Goal: Transaction & Acquisition: Book appointment/travel/reservation

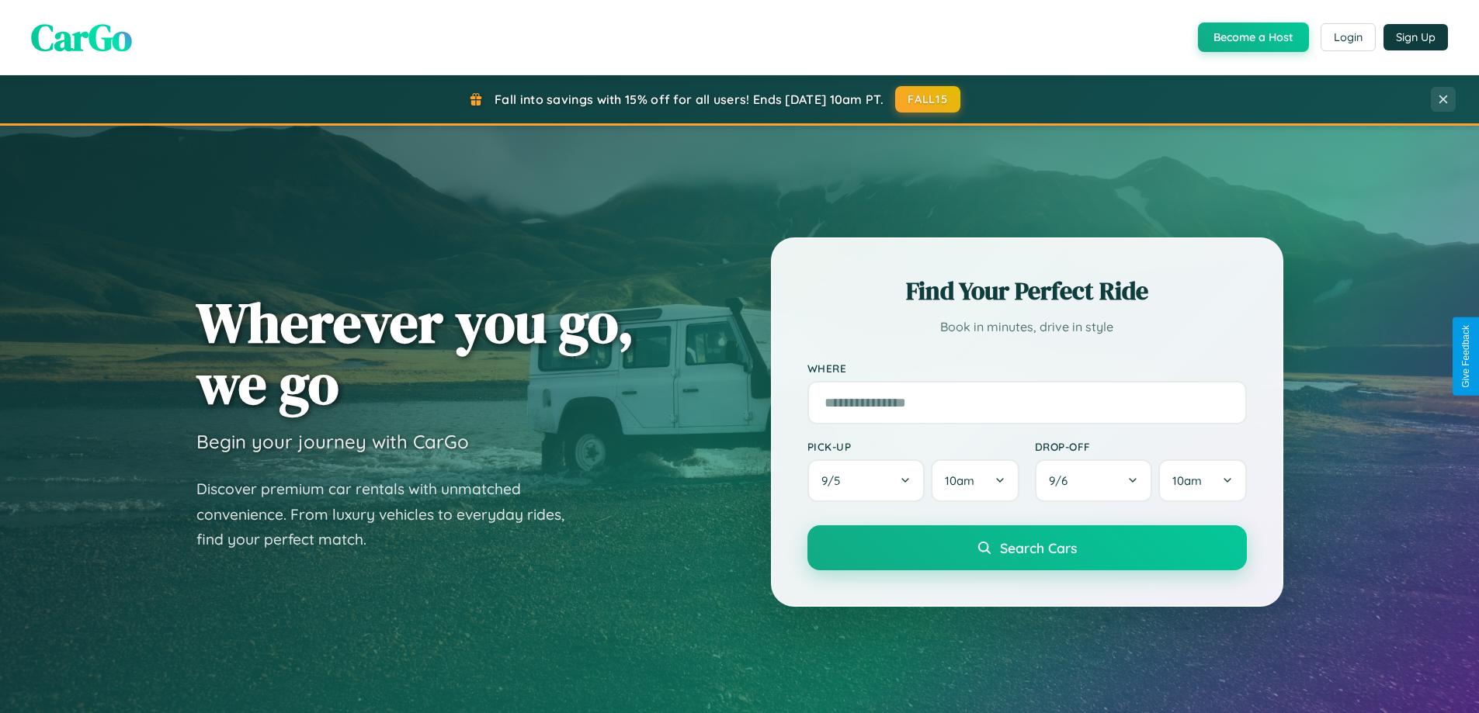
scroll to position [1068, 0]
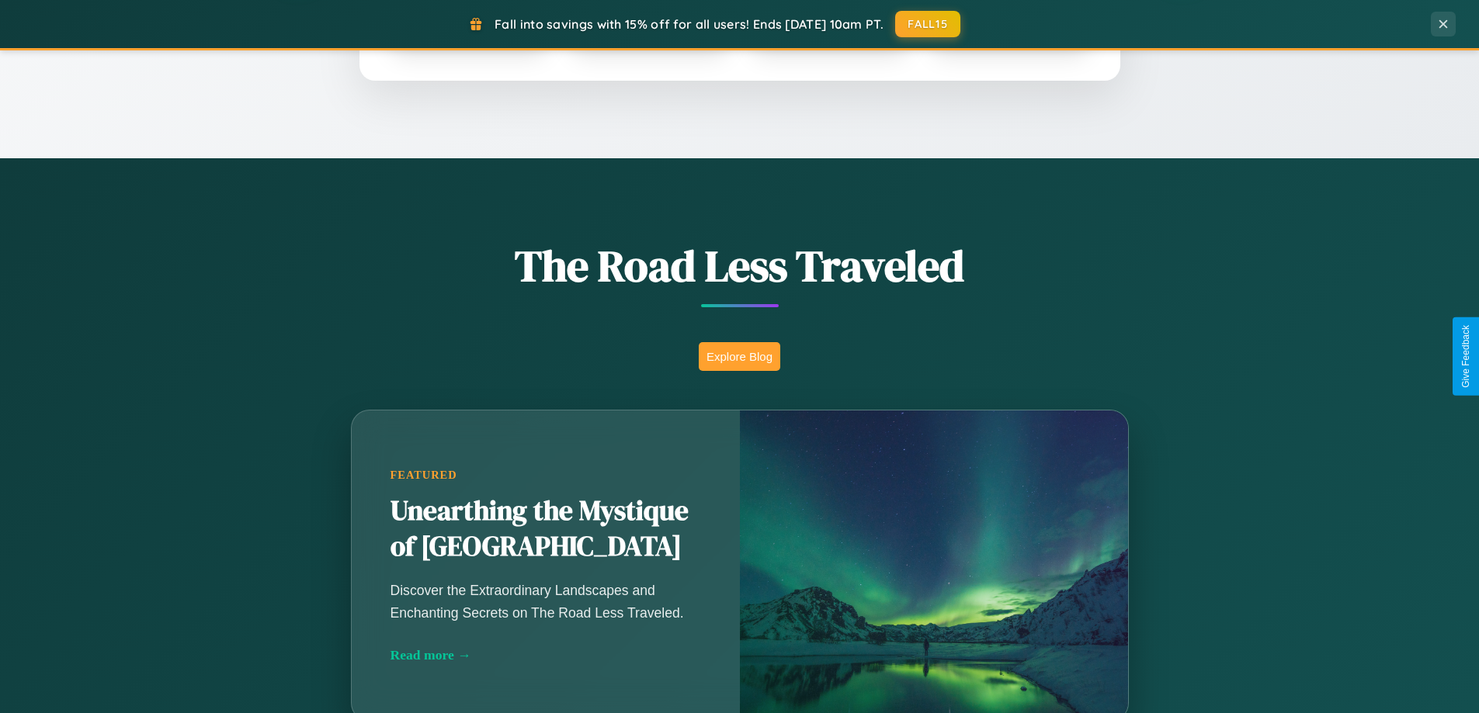
click at [739, 356] on button "Explore Blog" at bounding box center [739, 356] width 81 height 29
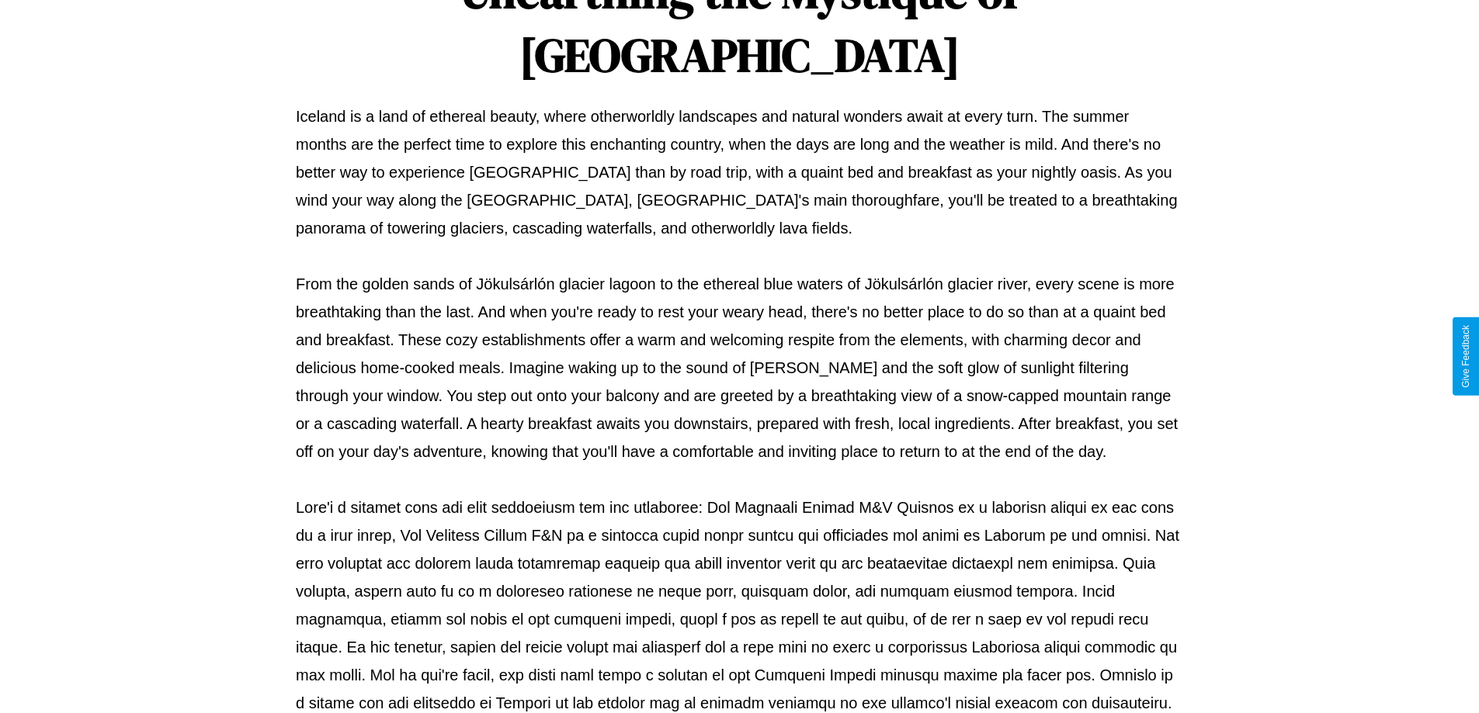
scroll to position [502, 0]
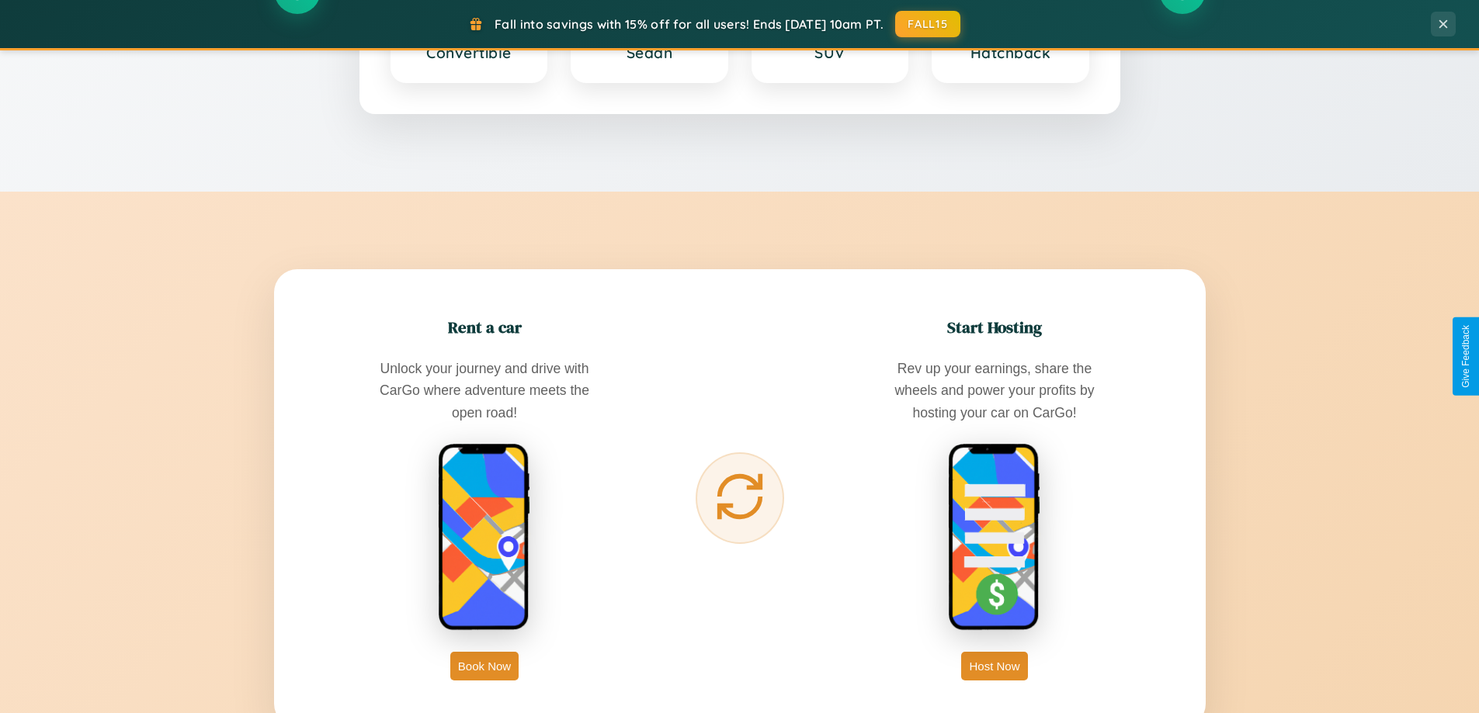
scroll to position [2987, 0]
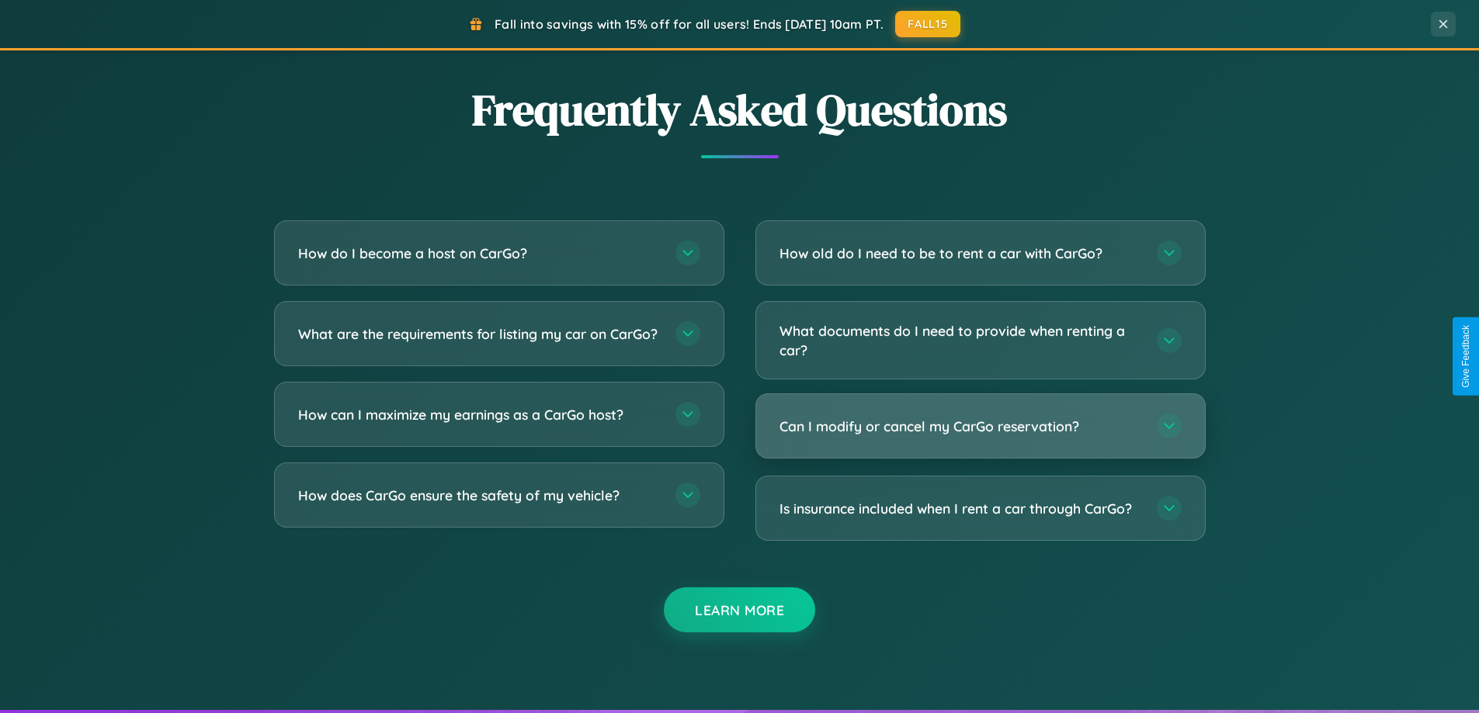
click at [980, 427] on h3 "Can I modify or cancel my CarGo reservation?" at bounding box center [960, 426] width 362 height 19
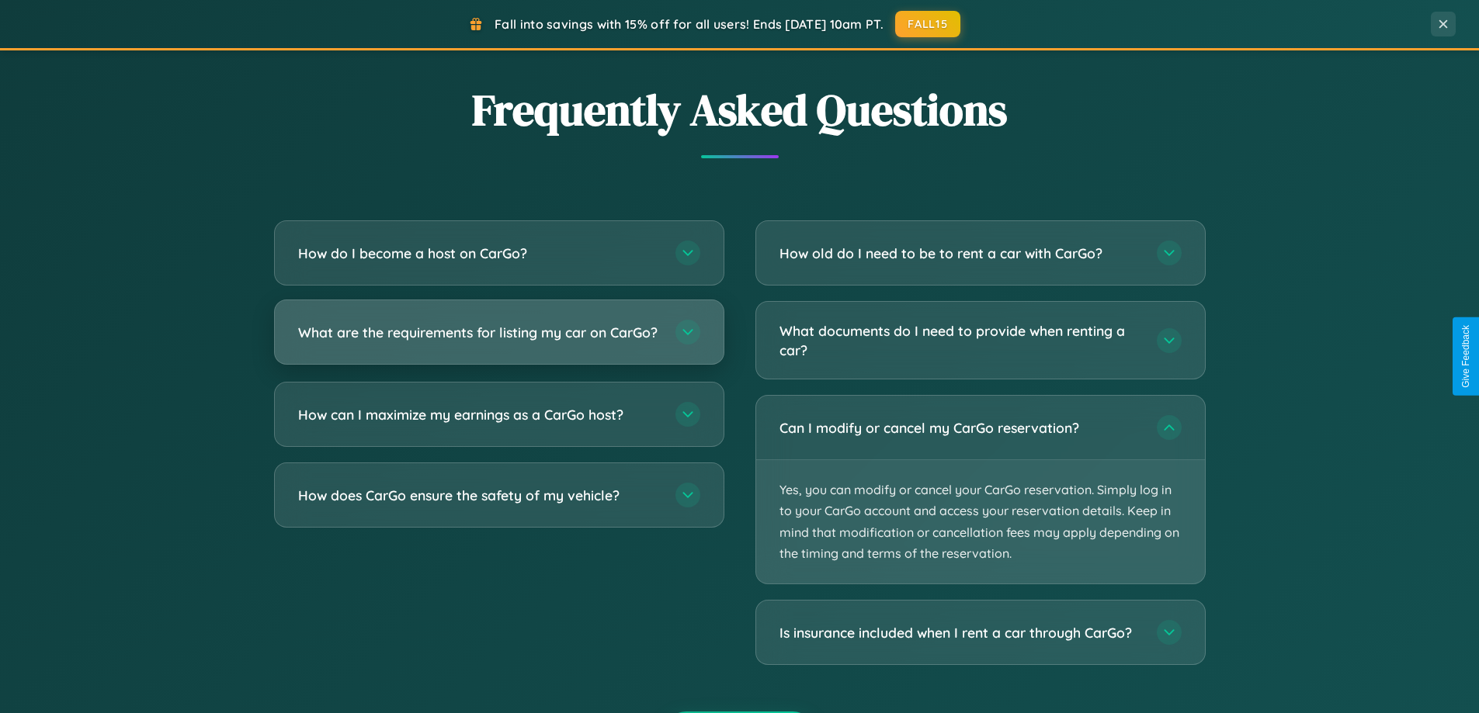
click at [498, 339] on h3 "What are the requirements for listing my car on CarGo?" at bounding box center [479, 332] width 362 height 19
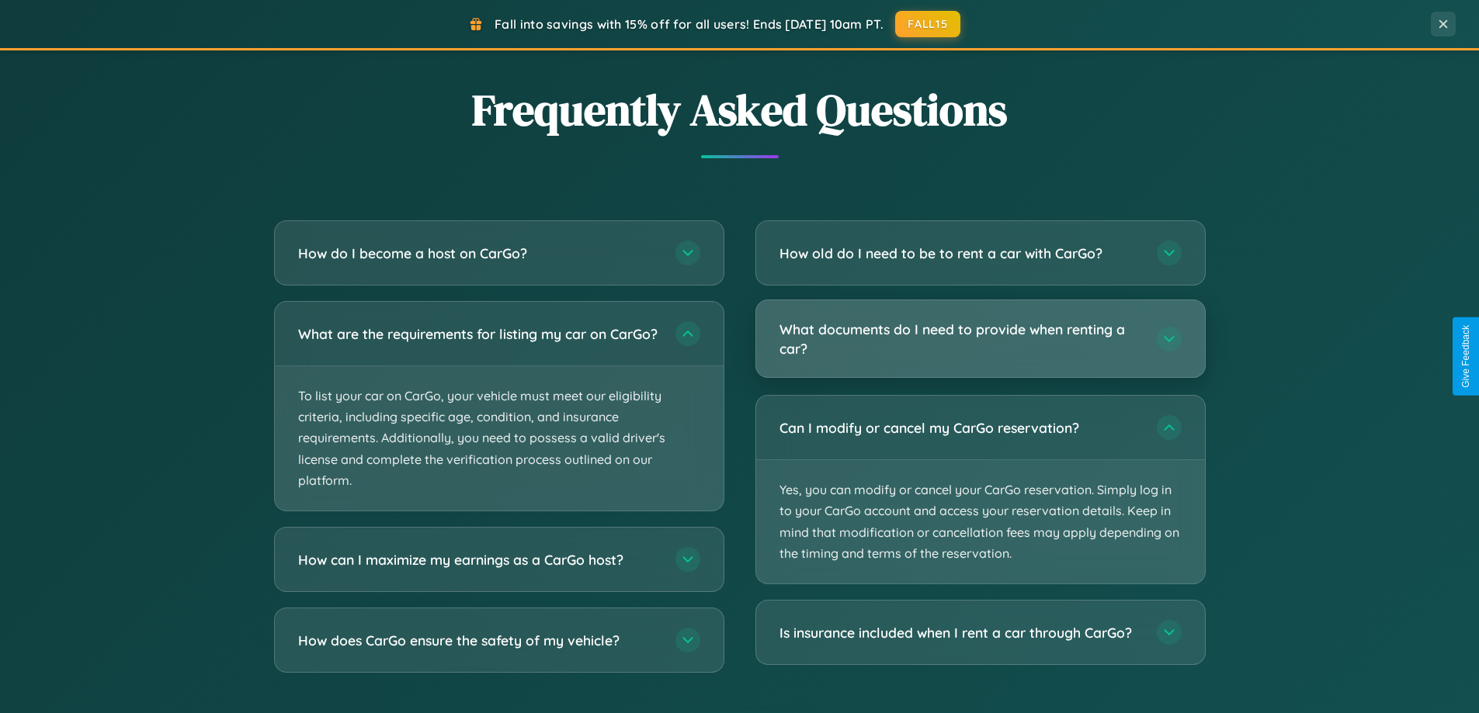
click at [980, 340] on h3 "What documents do I need to provide when renting a car?" at bounding box center [960, 339] width 362 height 38
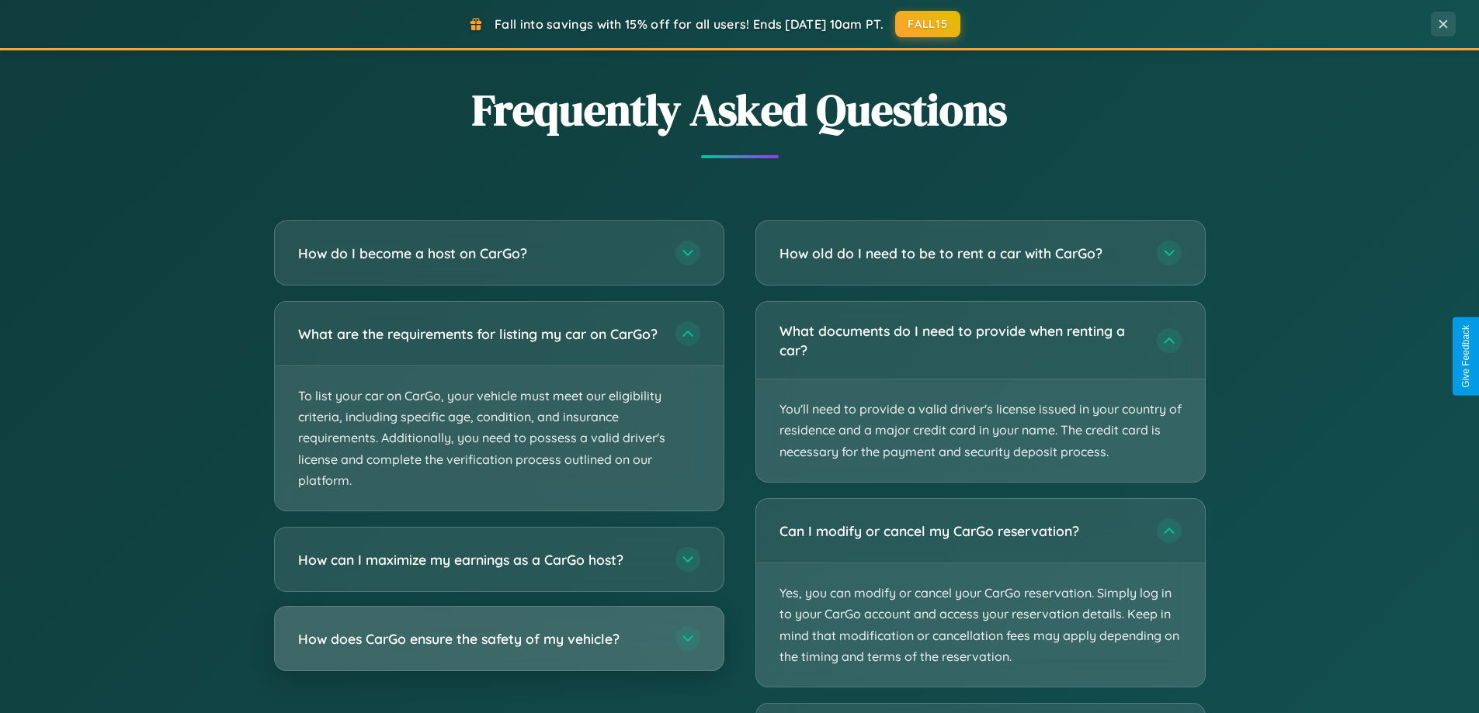
click at [498, 649] on h3 "How does CarGo ensure the safety of my vehicle?" at bounding box center [479, 638] width 362 height 19
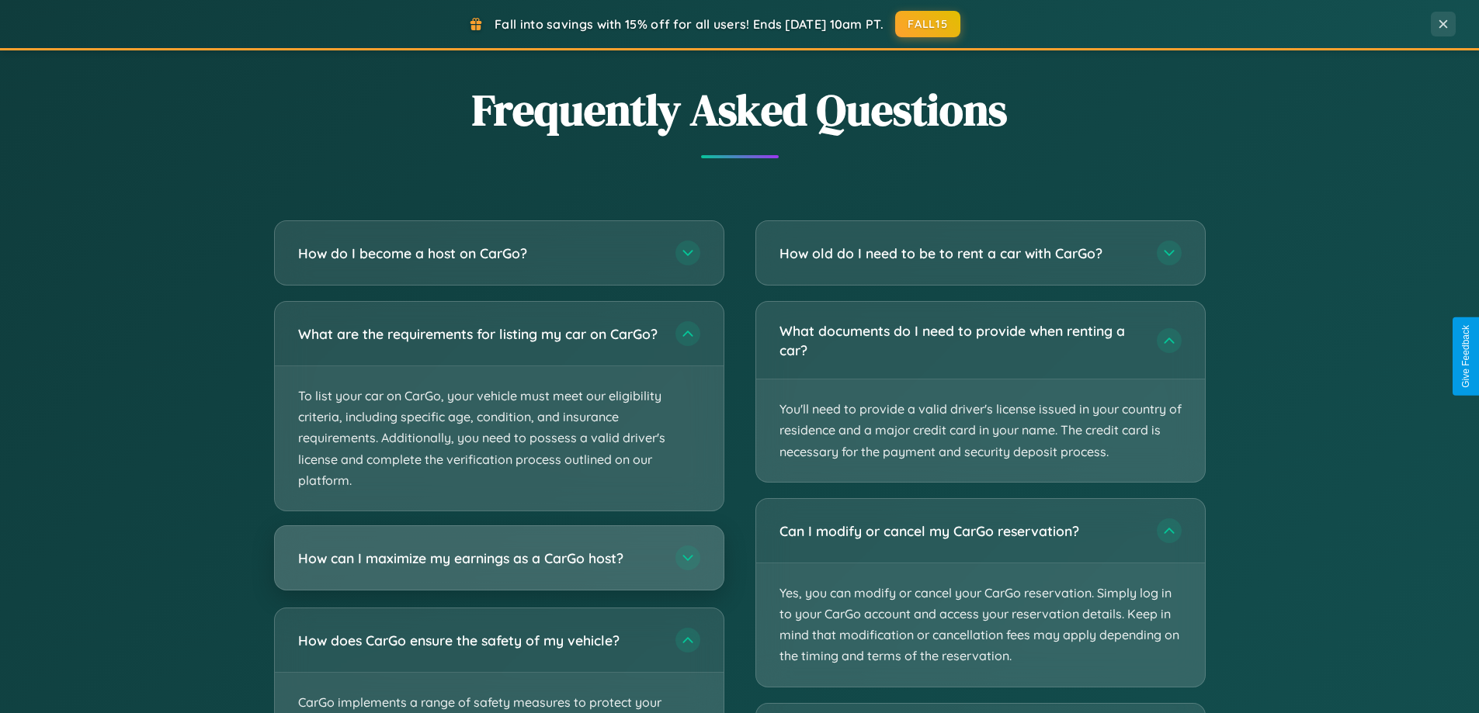
click at [498, 568] on h3 "How can I maximize my earnings as a CarGo host?" at bounding box center [479, 558] width 362 height 19
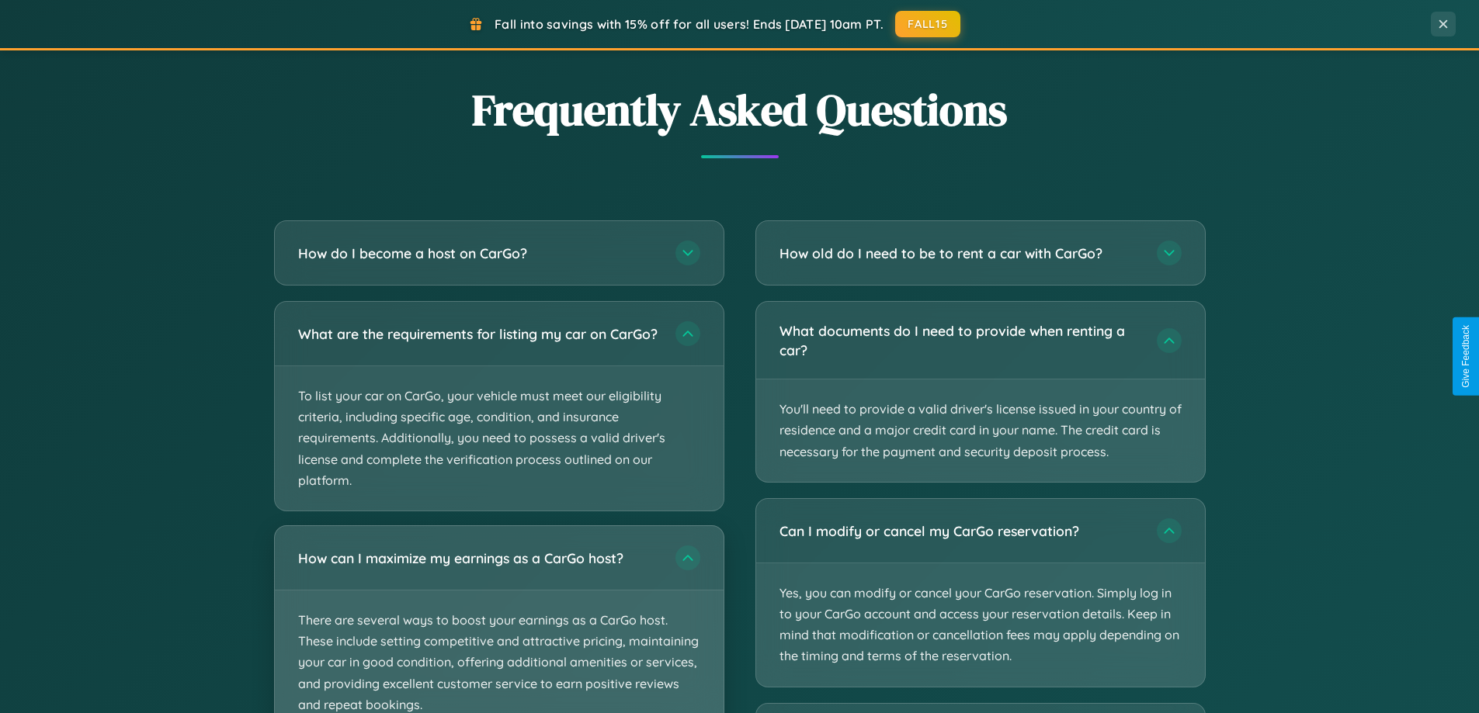
click at [498, 626] on p "There are several ways to boost your earnings as a CarGo host. These include se…" at bounding box center [499, 663] width 449 height 144
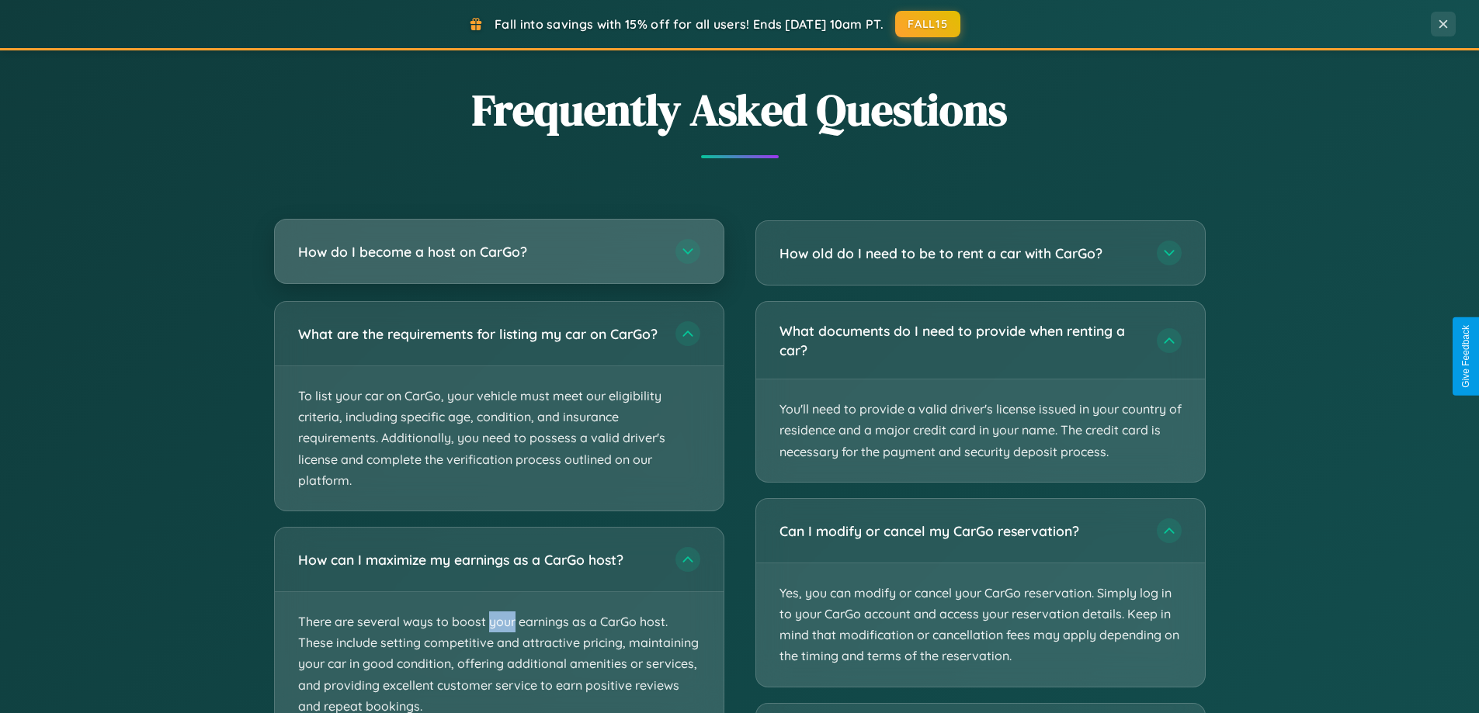
click at [498, 251] on h3 "How do I become a host on CarGo?" at bounding box center [479, 251] width 362 height 19
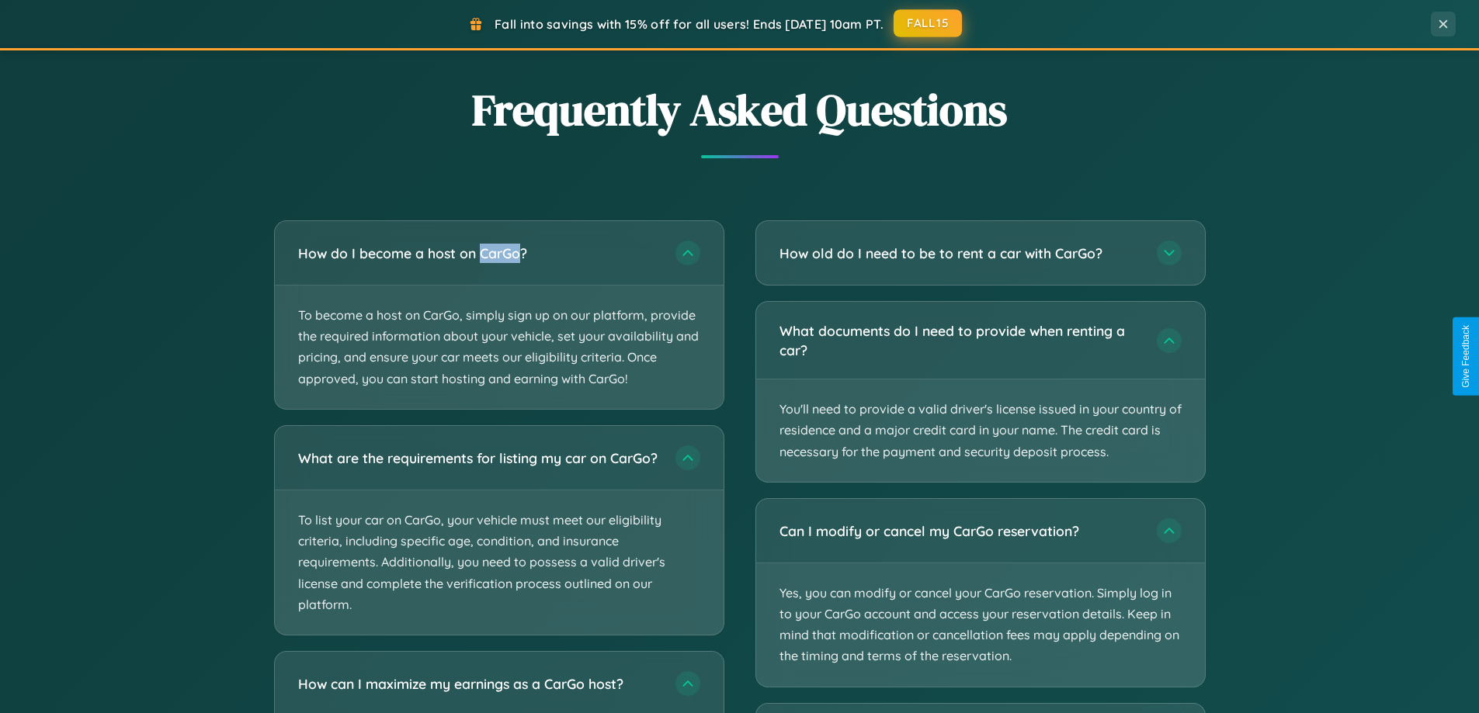
click at [928, 24] on button "FALL15" at bounding box center [927, 23] width 68 height 28
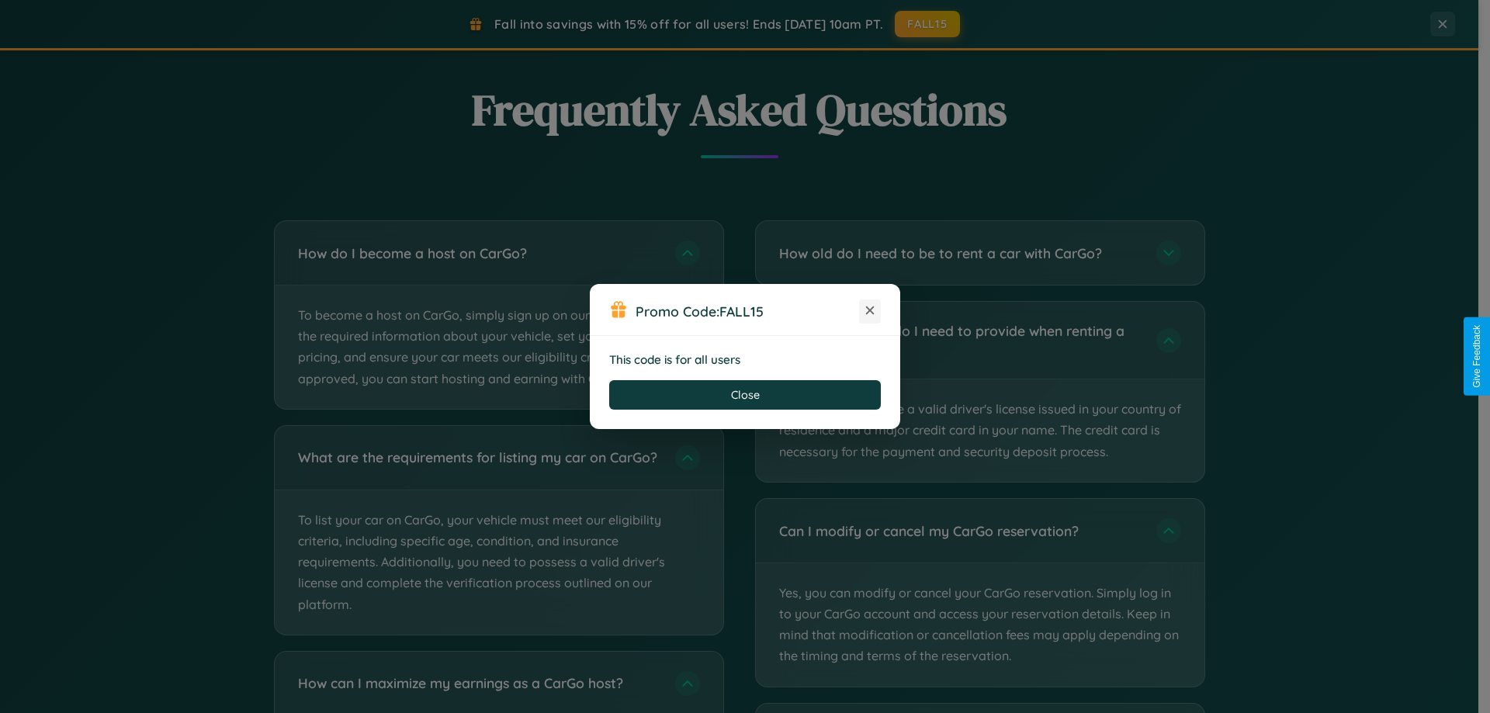
click at [870, 311] on icon at bounding box center [870, 311] width 16 height 16
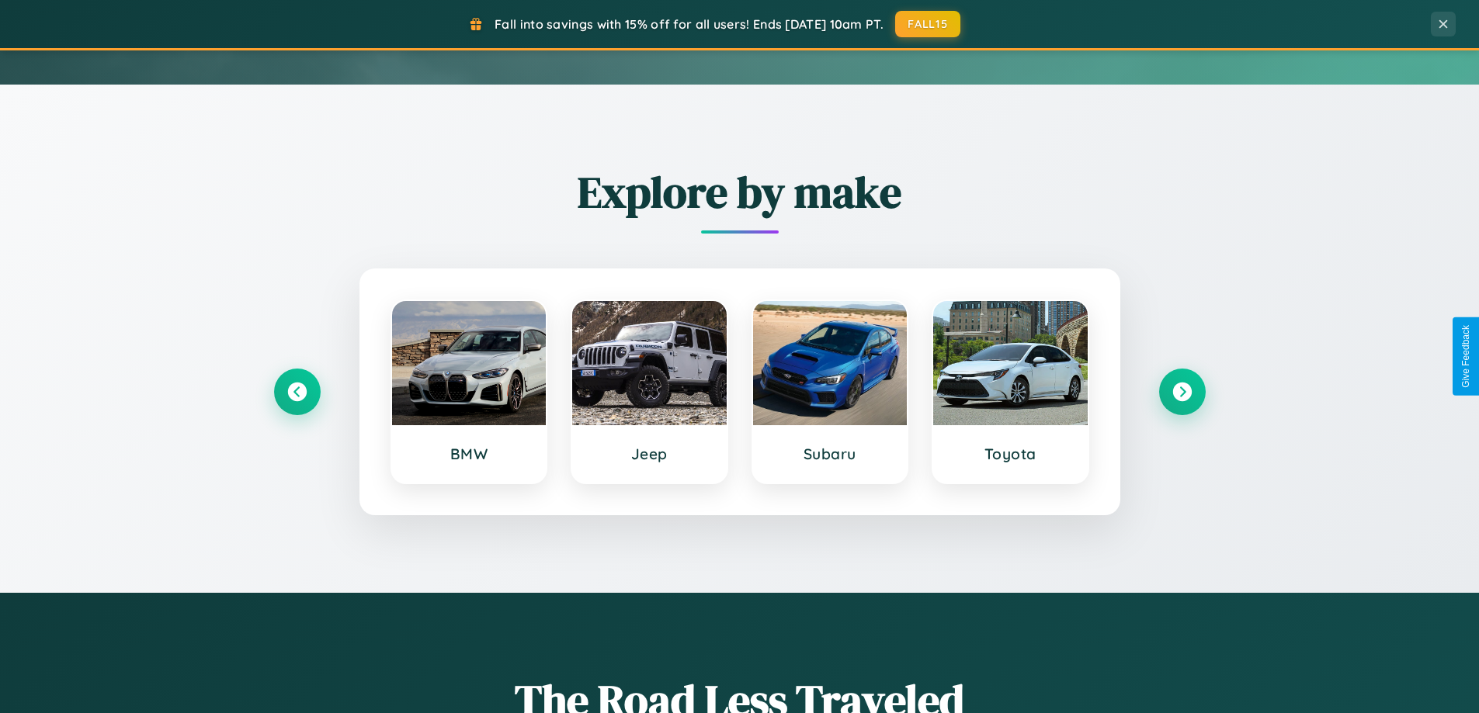
scroll to position [46, 0]
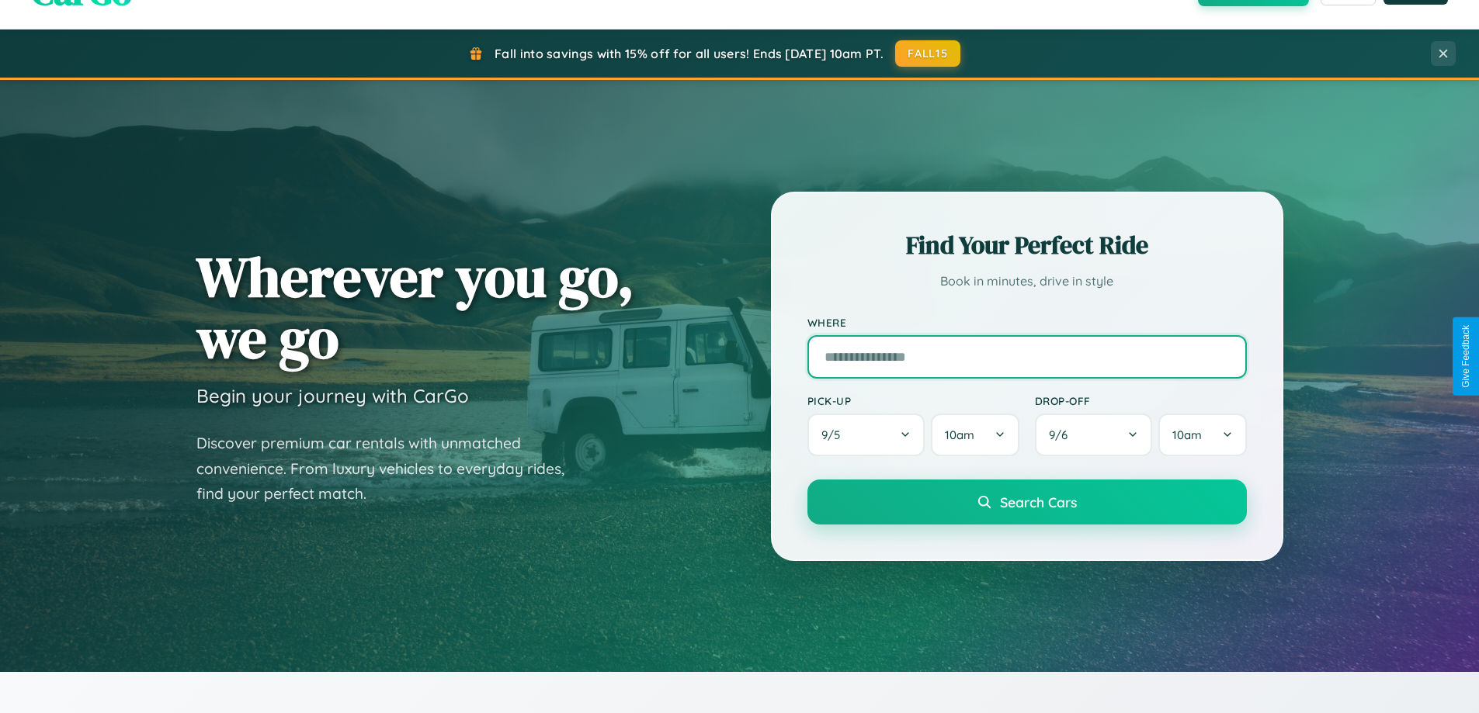
click at [1026, 356] on input "text" at bounding box center [1026, 356] width 439 height 43
type input "******"
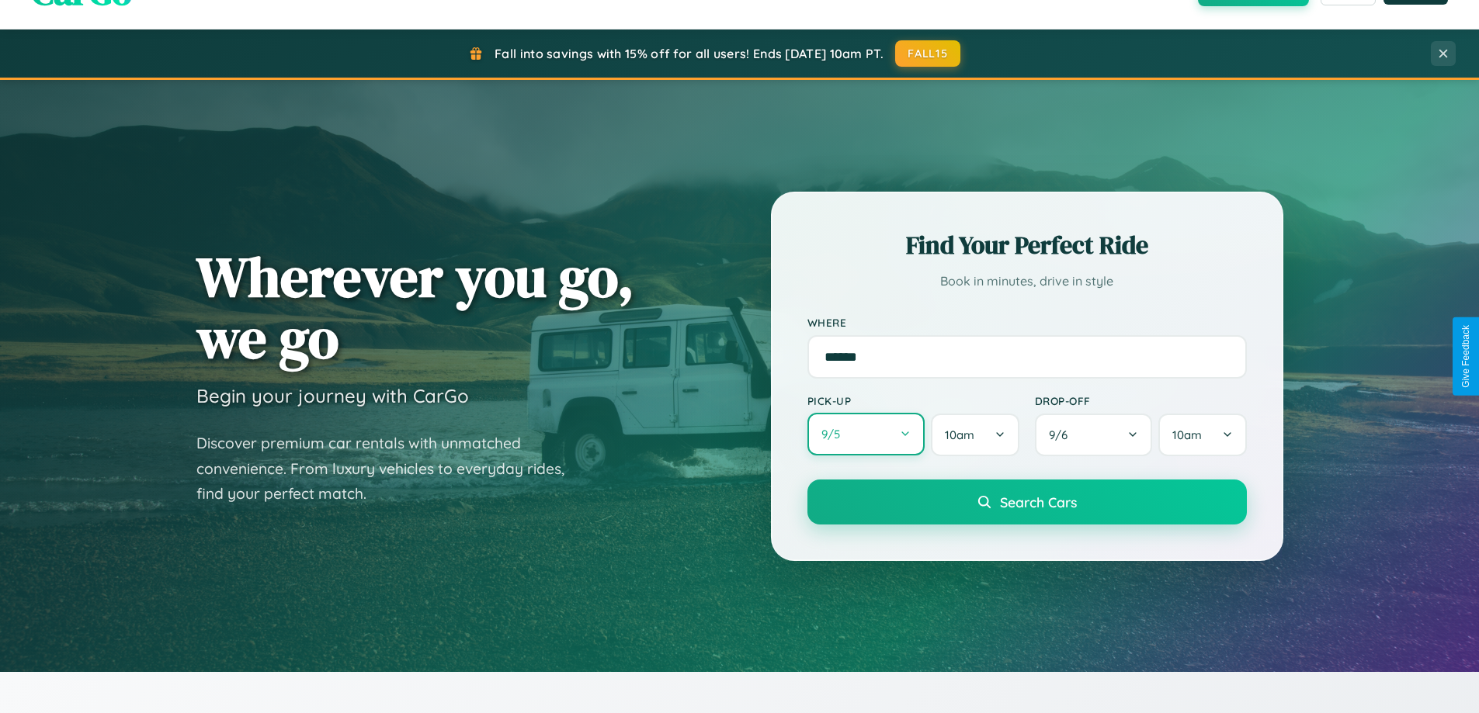
click at [865, 435] on button "9 / 5" at bounding box center [866, 434] width 118 height 43
select select "*"
select select "****"
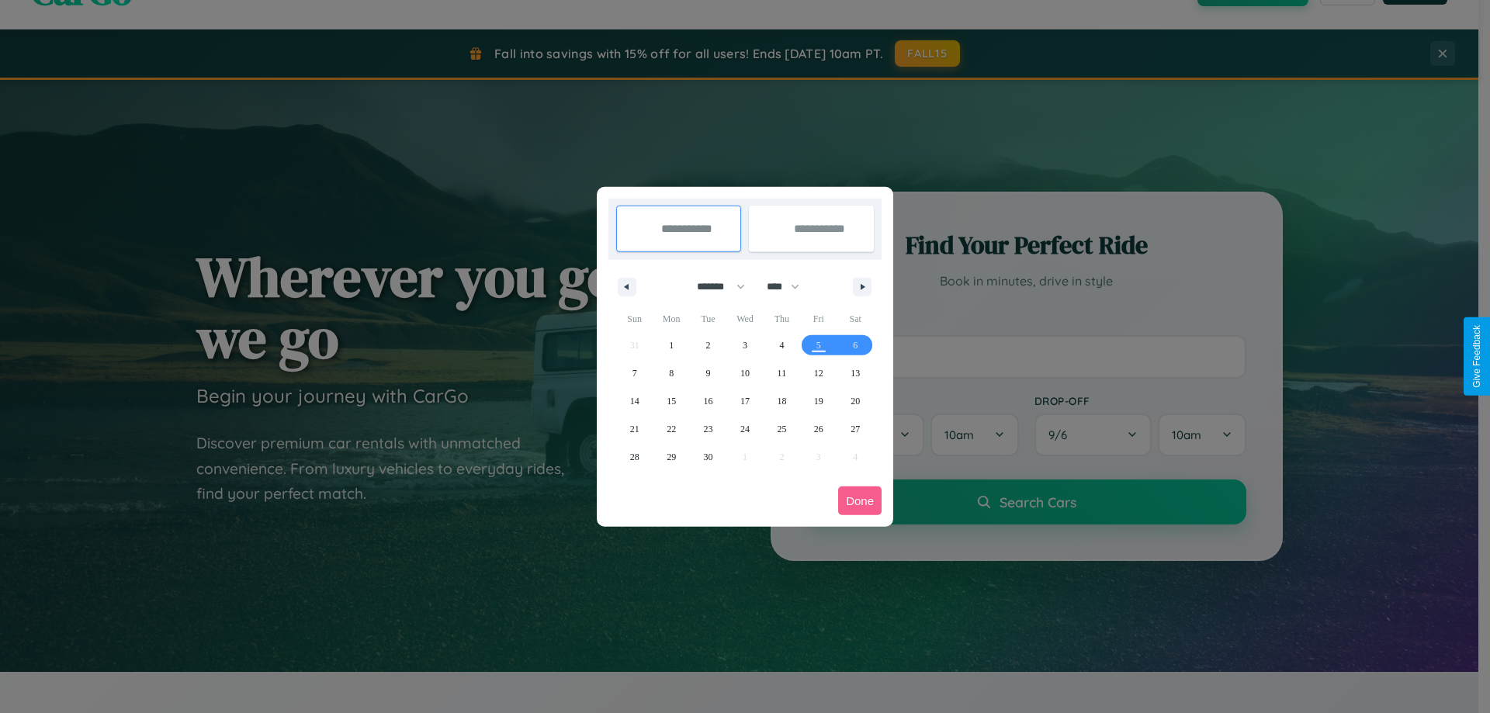
click at [714, 286] on select "******* ******** ***** ***** *** **** **** ****** ********* ******* ******** **…" at bounding box center [718, 287] width 66 height 26
select select "*"
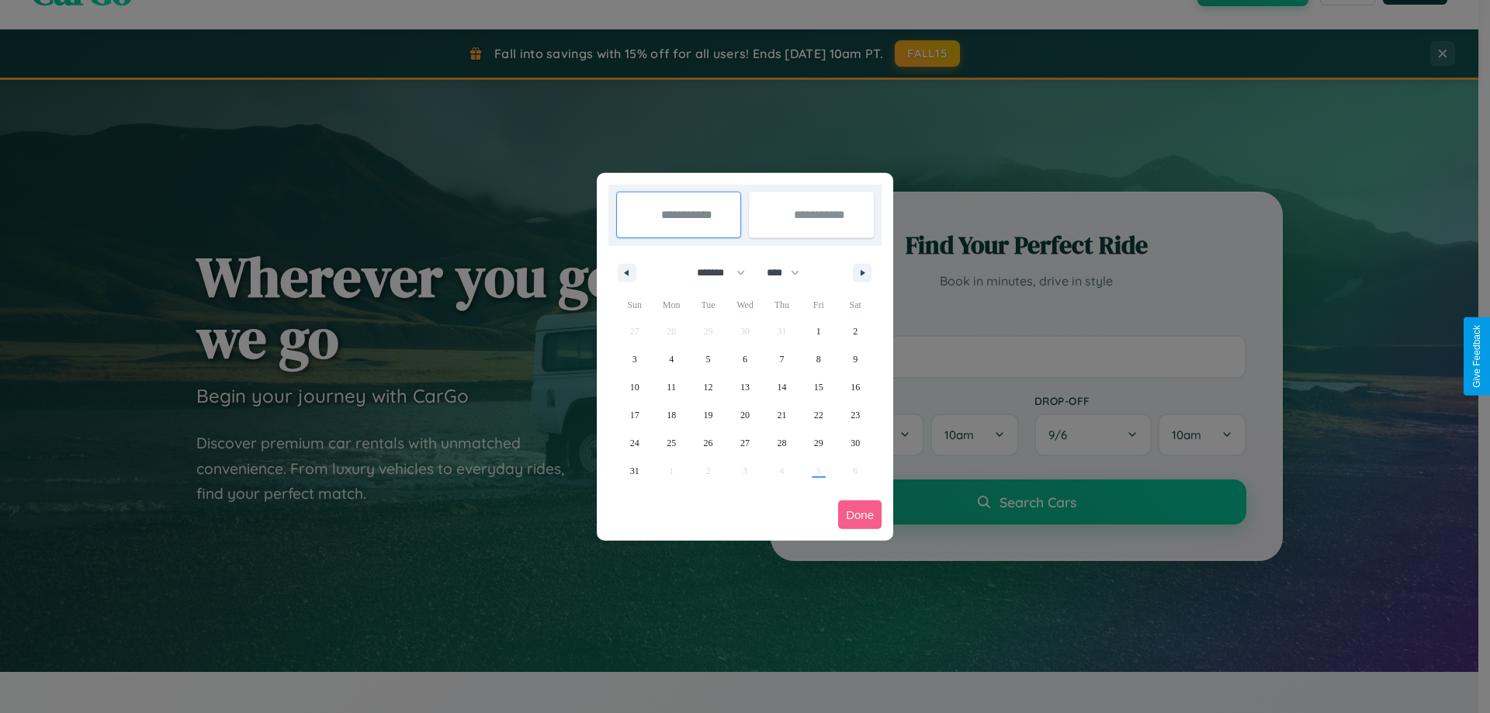
click at [790, 272] on select "**** **** **** **** **** **** **** **** **** **** **** **** **** **** **** ****…" at bounding box center [782, 273] width 47 height 26
select select "****"
click at [782, 442] on span "27" at bounding box center [781, 443] width 9 height 28
type input "**********"
click at [818, 442] on span "28" at bounding box center [818, 443] width 9 height 28
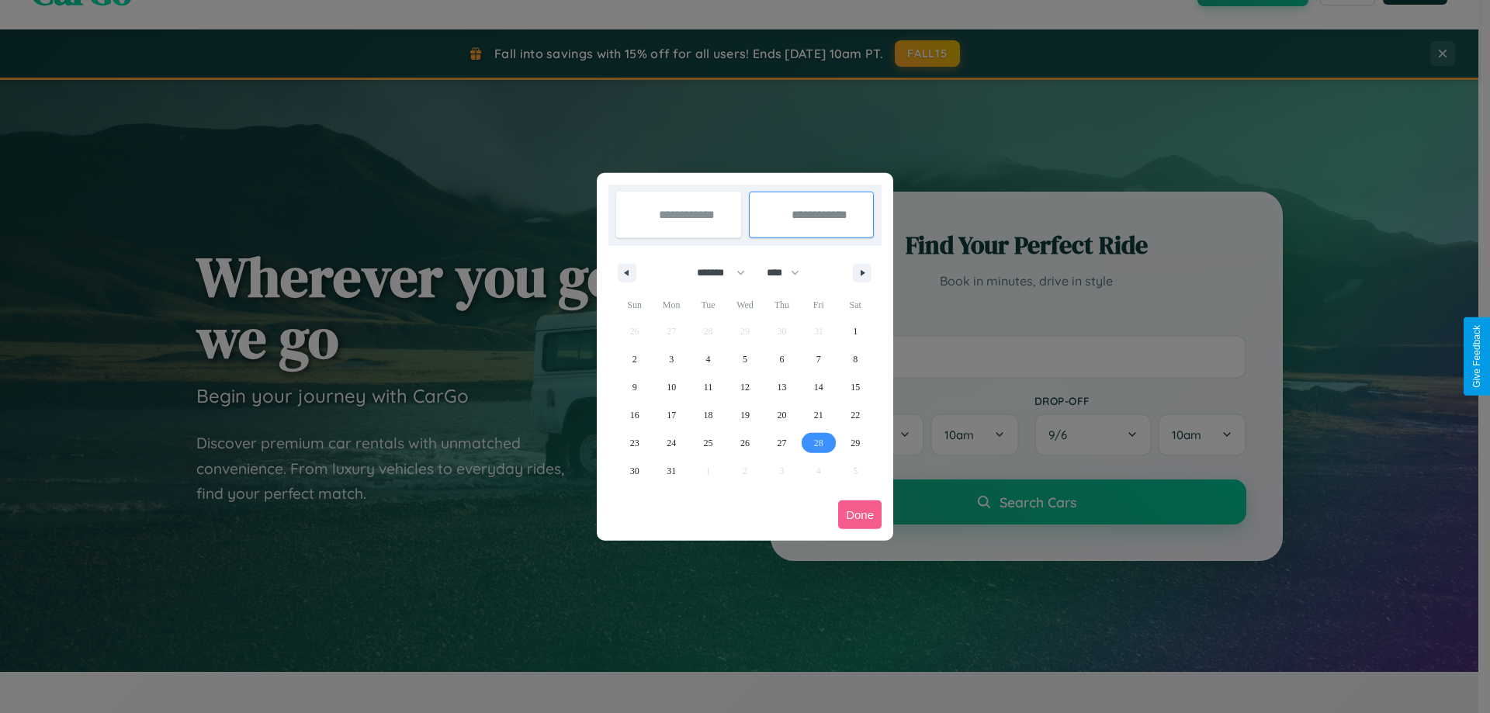
type input "**********"
click at [860, 515] on button "Done" at bounding box center [859, 515] width 43 height 29
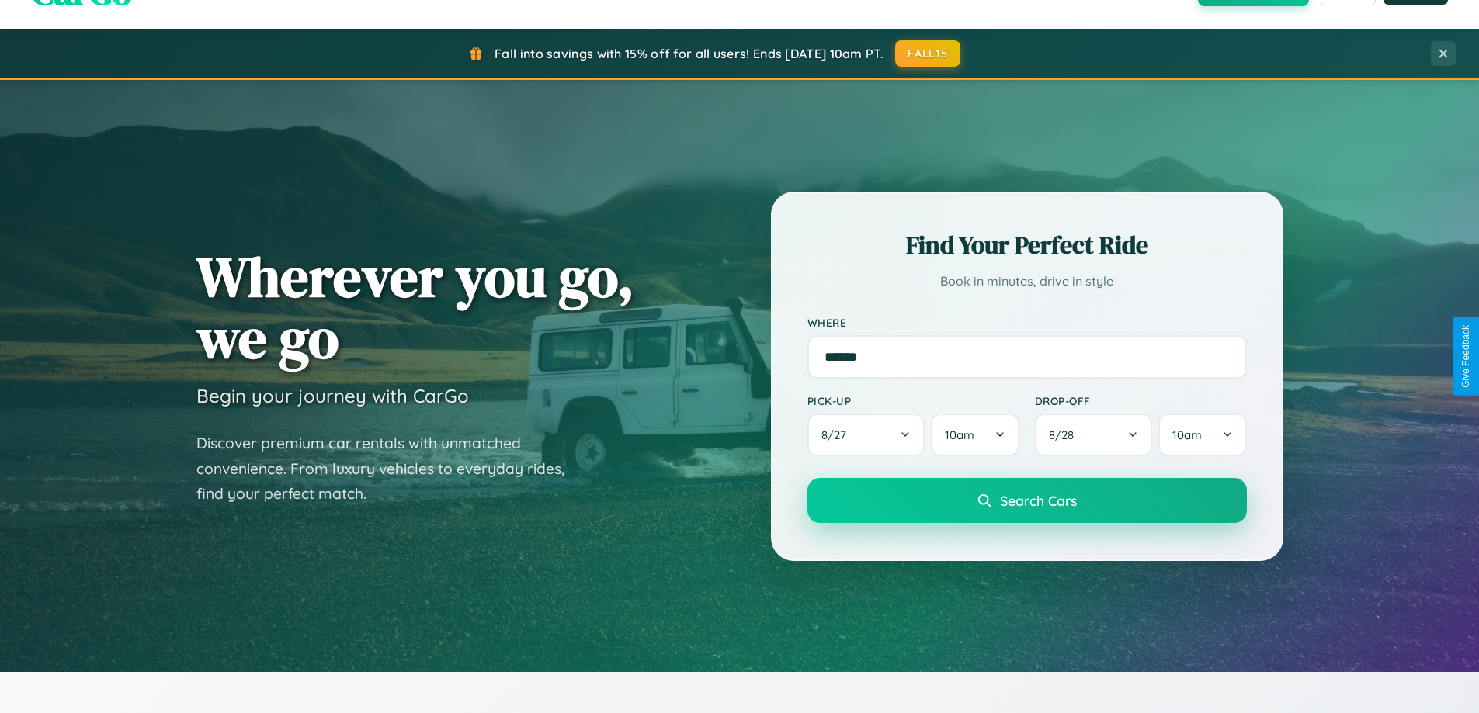
click at [1026, 501] on span "Search Cars" at bounding box center [1038, 500] width 77 height 17
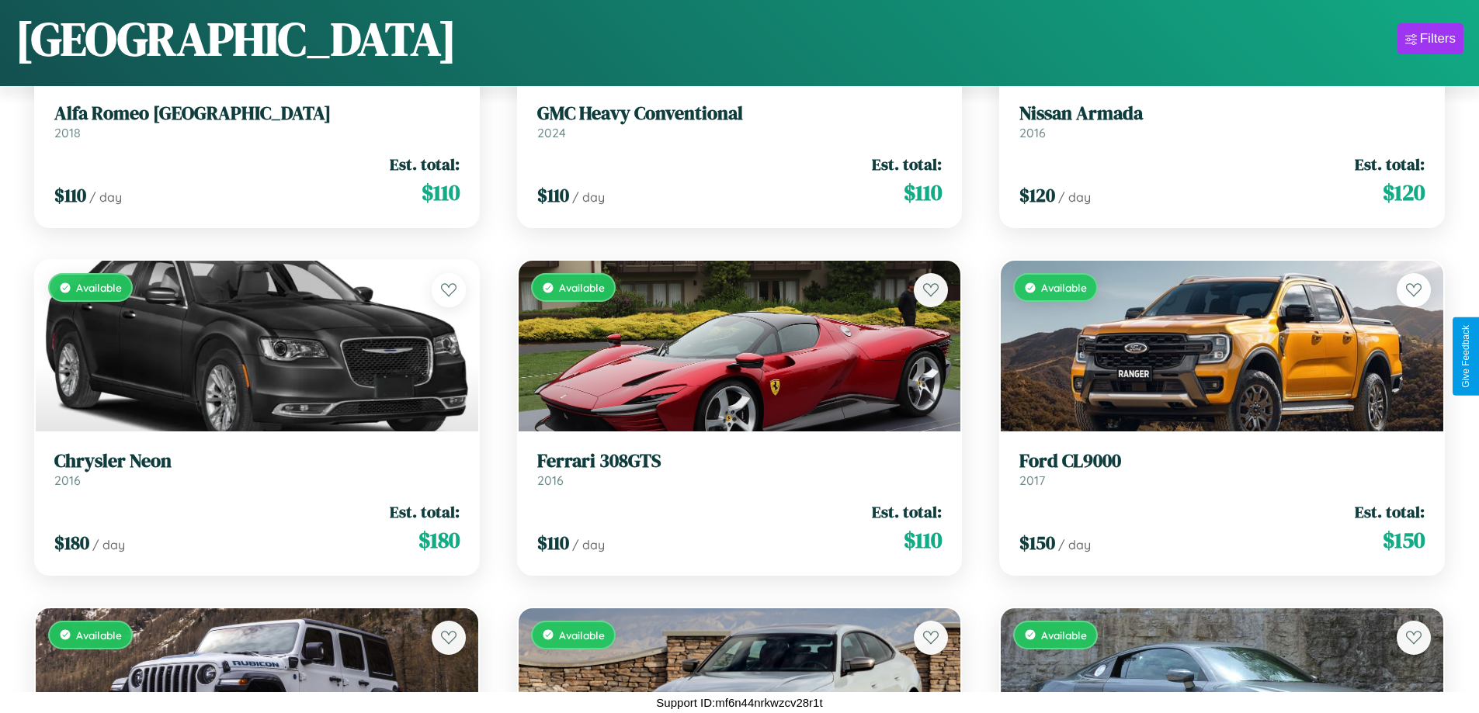
scroll to position [10547, 0]
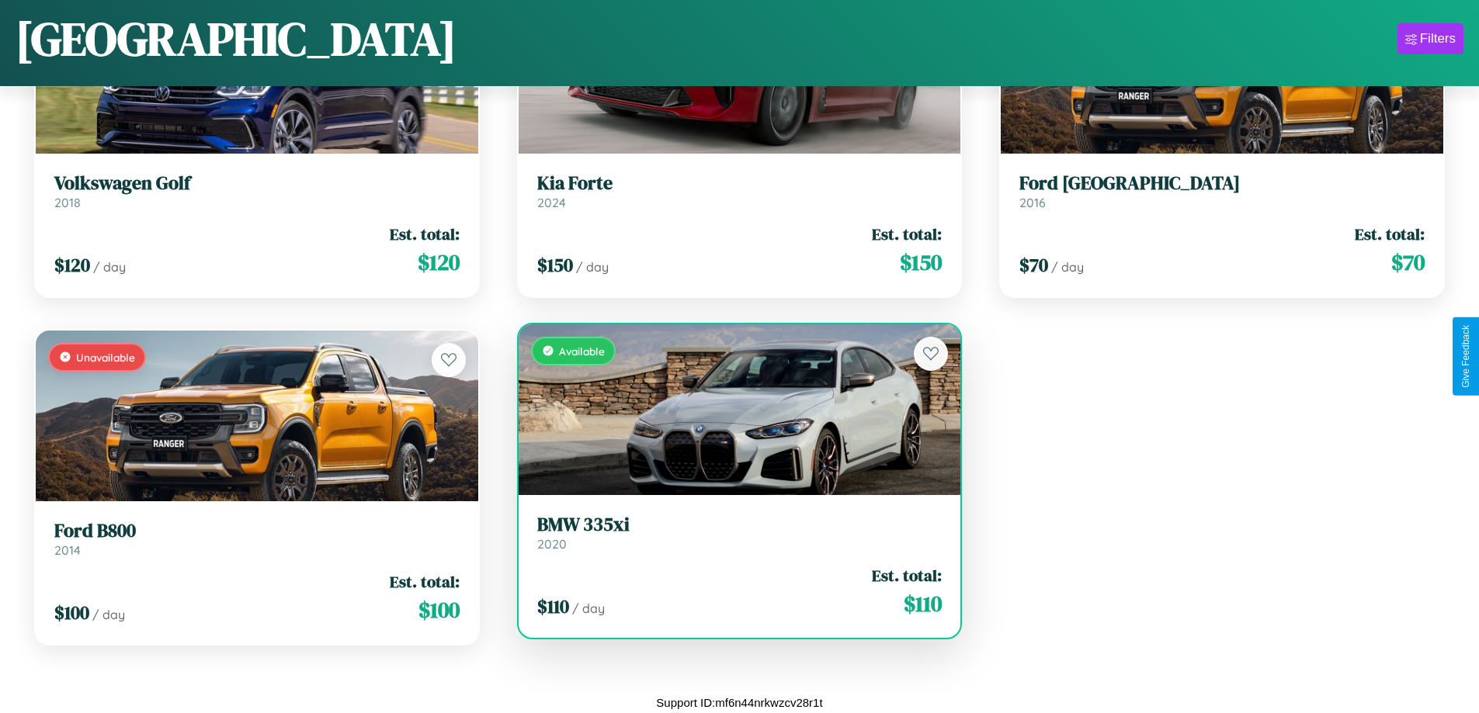
click at [733, 532] on h3 "BMW 335xi" at bounding box center [739, 525] width 405 height 23
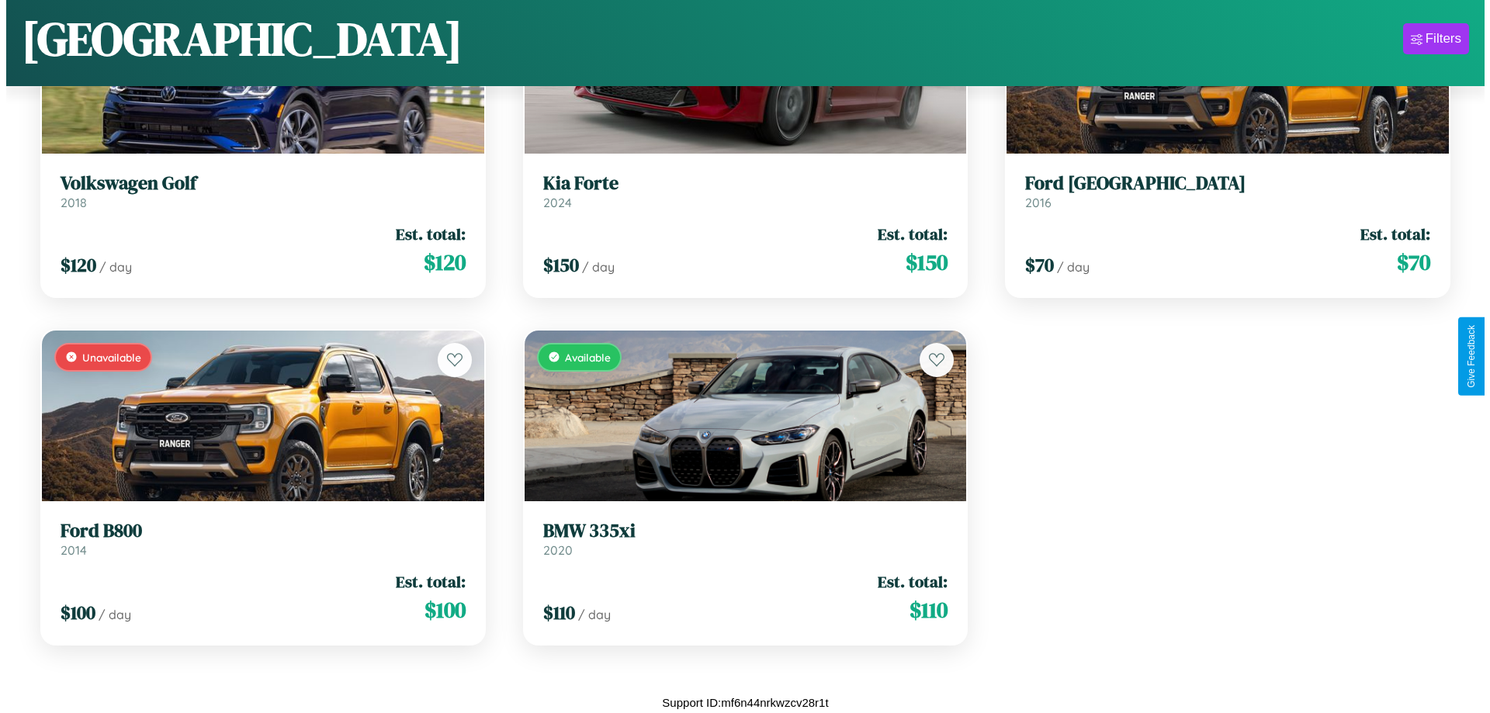
scroll to position [0, 0]
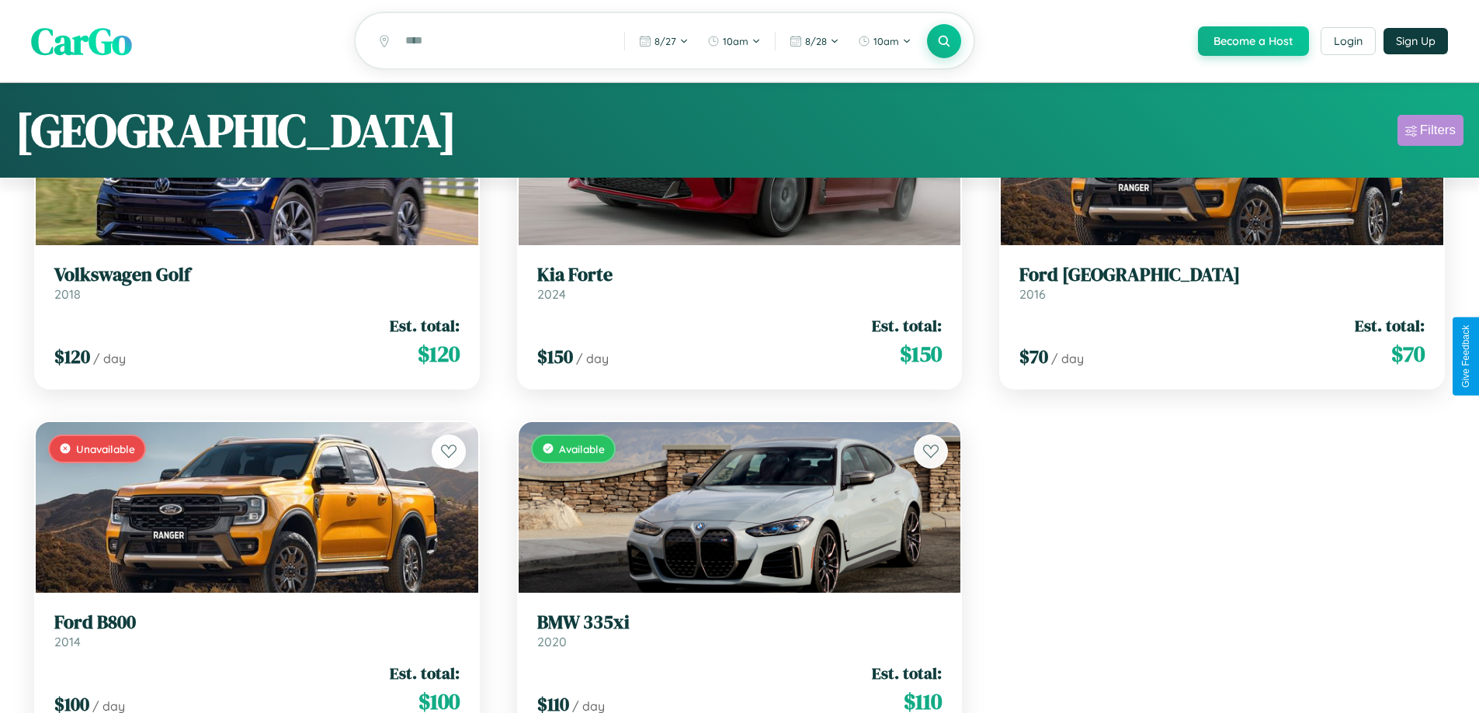
click at [1430, 133] on div "Filters" at bounding box center [1438, 131] width 36 height 16
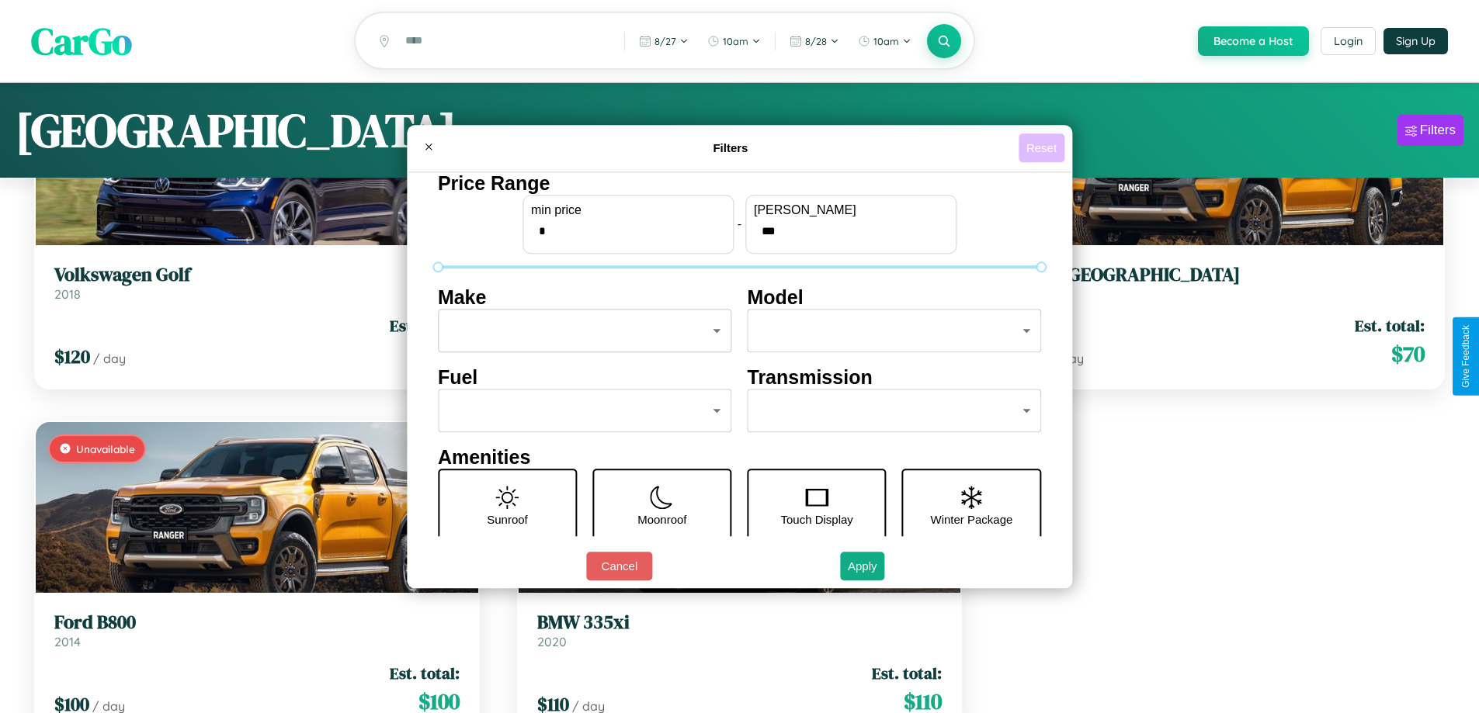
click at [1043, 147] on button "Reset" at bounding box center [1041, 148] width 46 height 29
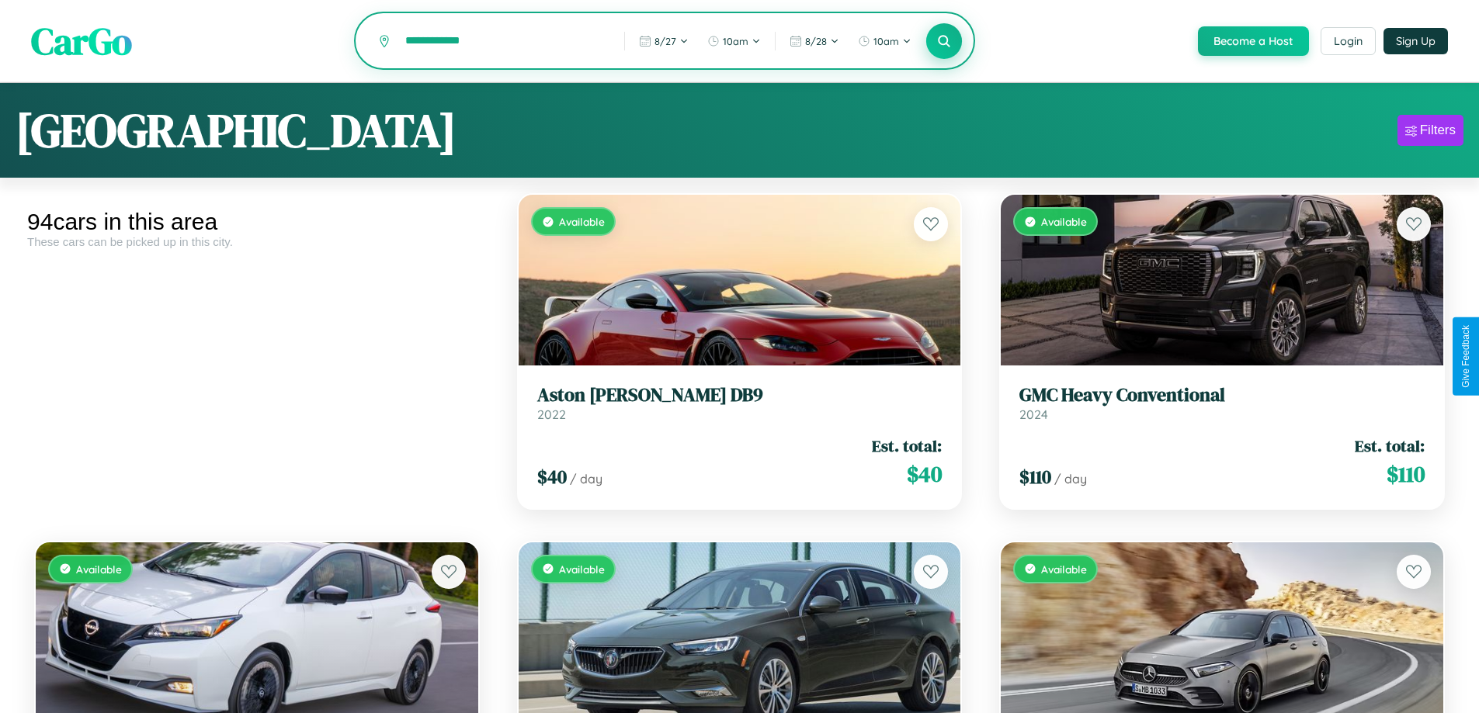
type input "**********"
click at [943, 42] on icon at bounding box center [944, 40] width 15 height 15
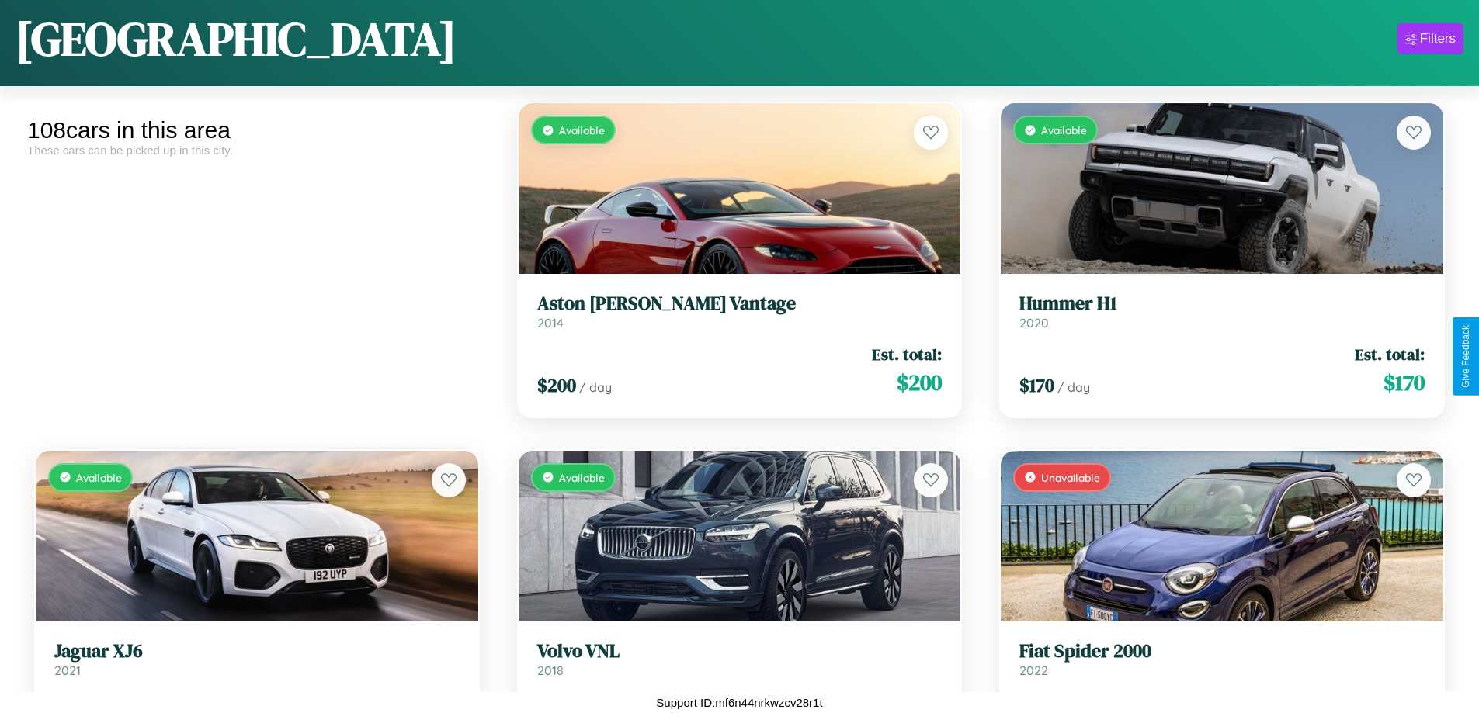
scroll to position [4736, 0]
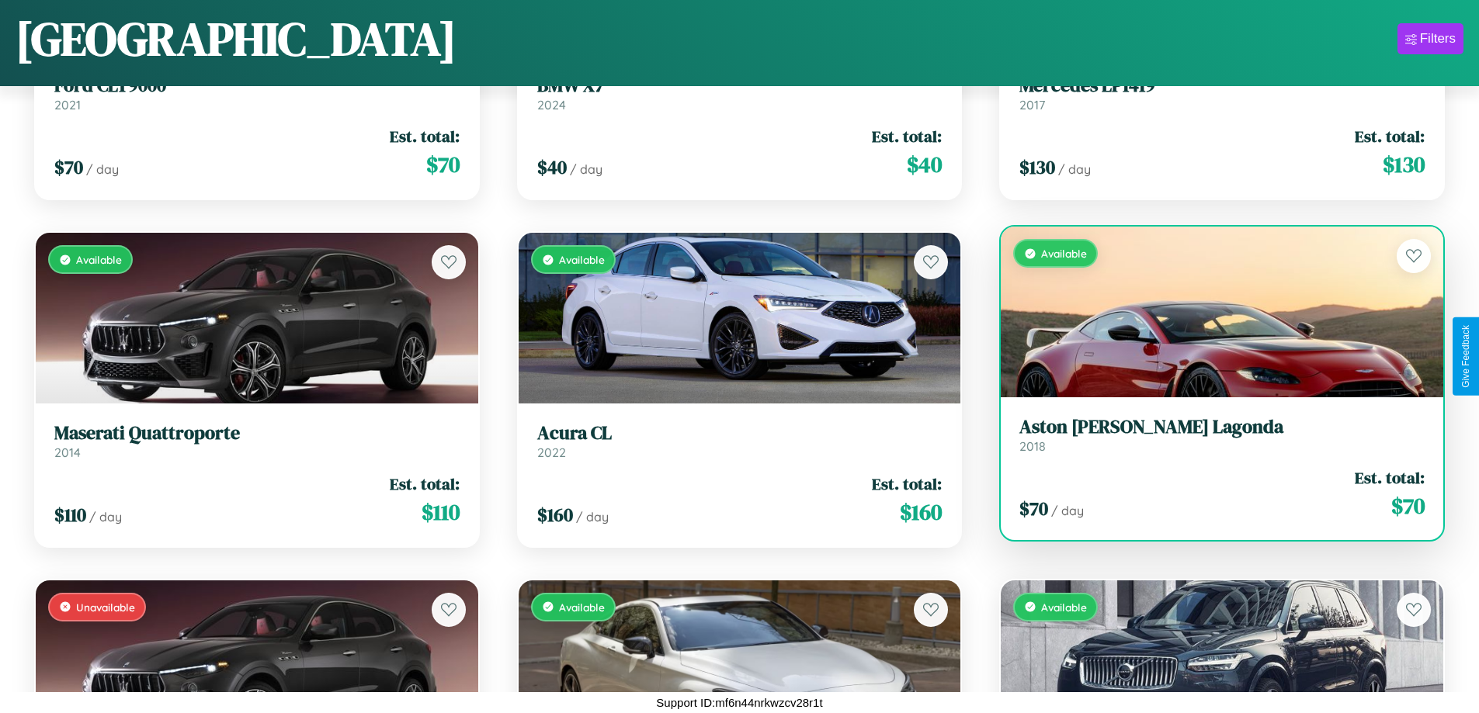
click at [1212, 438] on link "Aston [PERSON_NAME] Lagonda 2018" at bounding box center [1221, 435] width 405 height 38
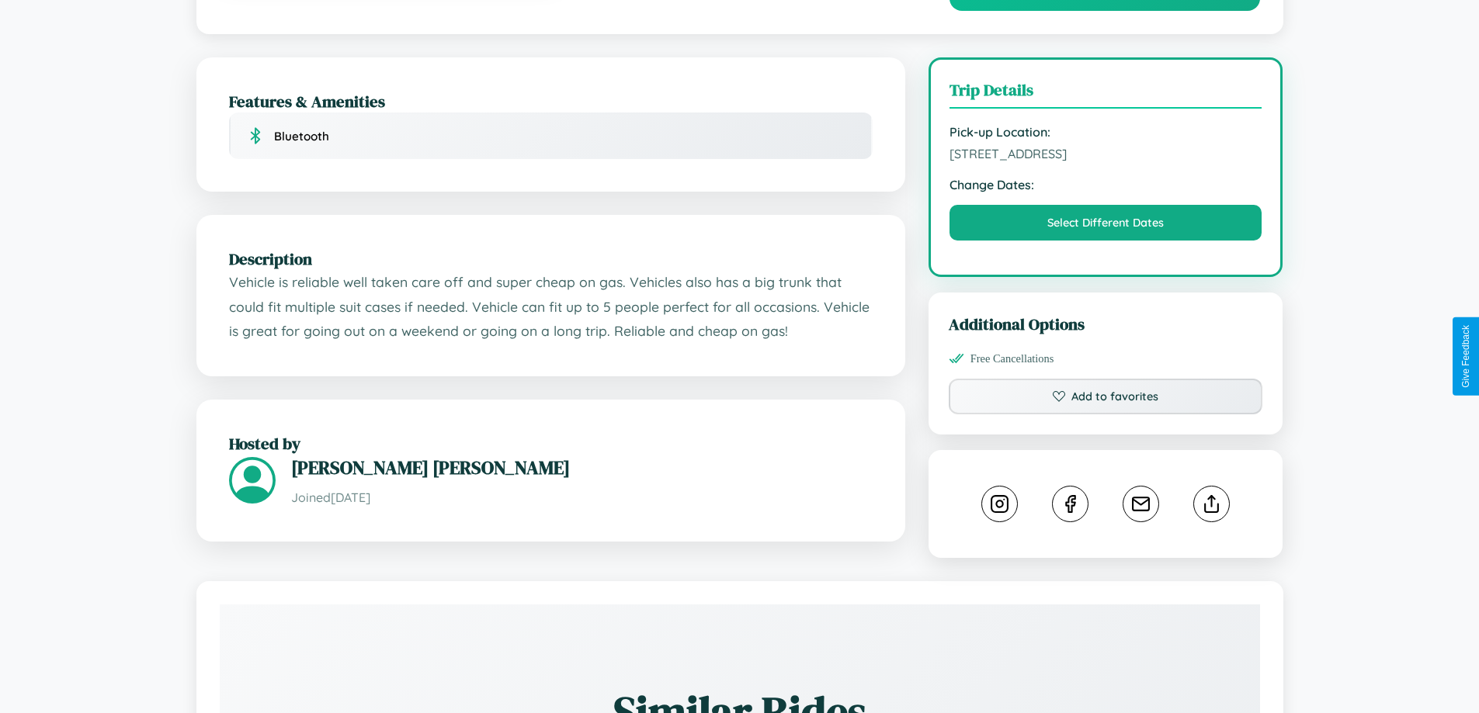
scroll to position [510, 0]
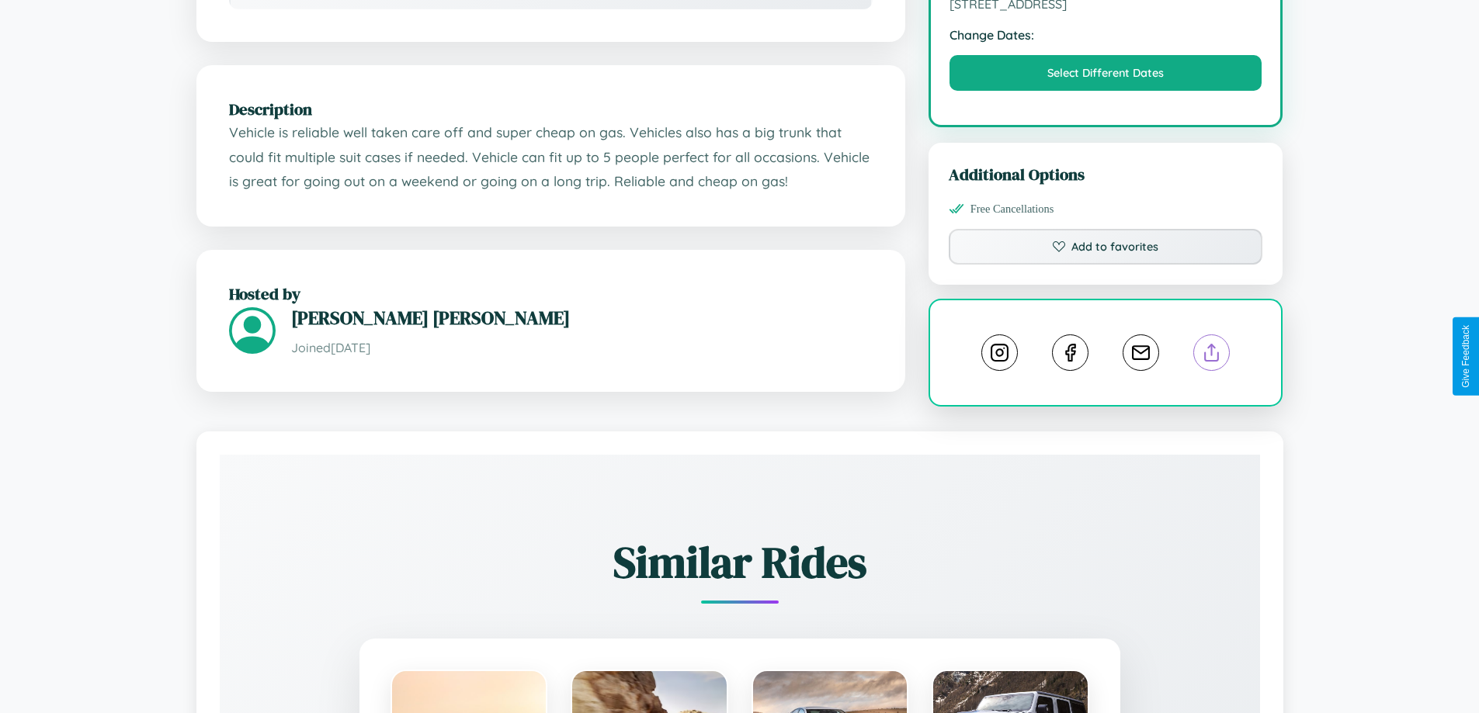
click at [1212, 355] on line at bounding box center [1212, 350] width 0 height 11
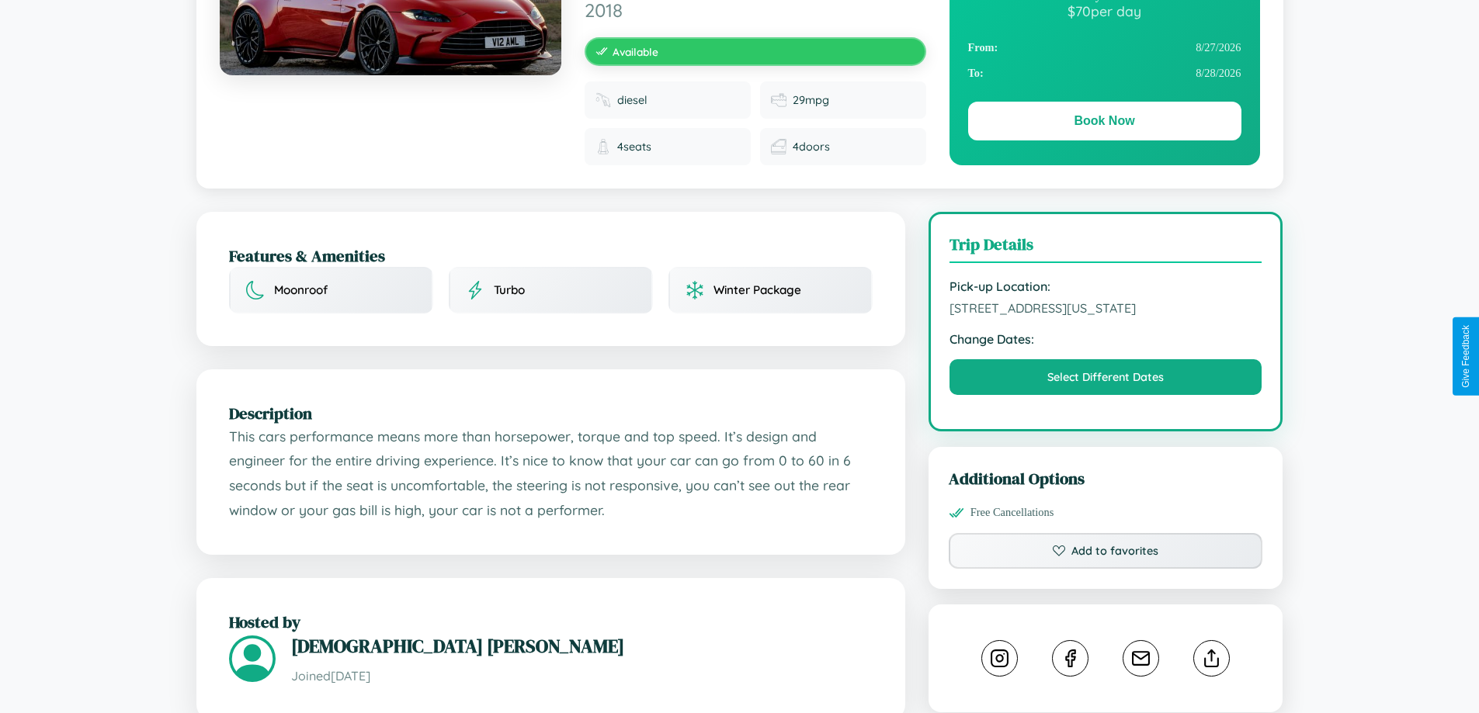
scroll to position [538, 0]
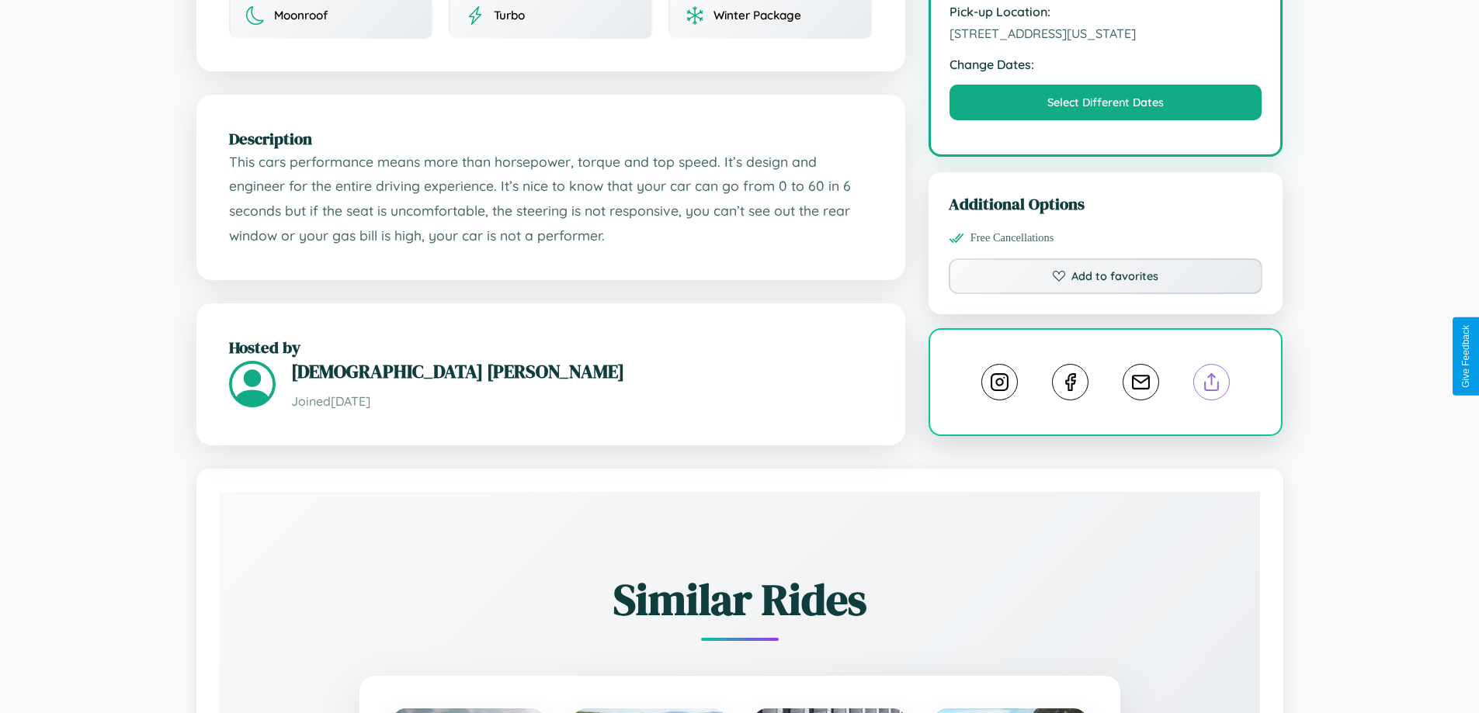
click at [1212, 374] on line at bounding box center [1212, 379] width 0 height 11
